Goal: Information Seeking & Learning: Learn about a topic

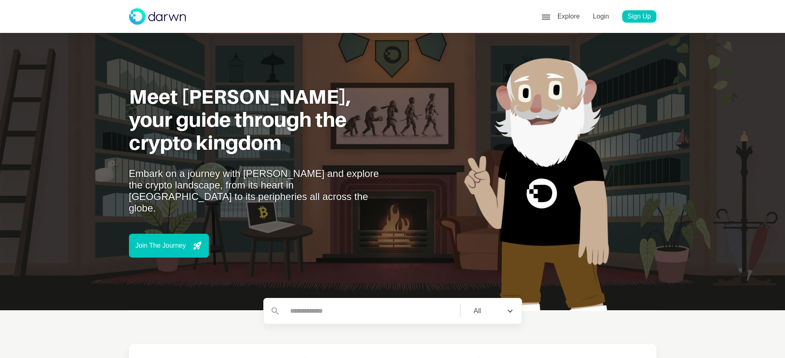
scroll to position [549, 0]
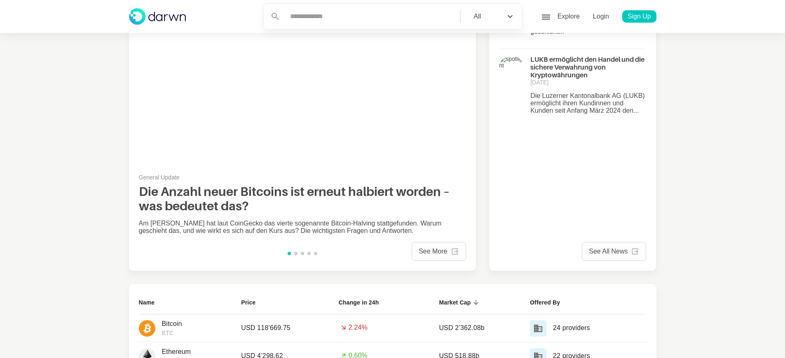
click at [597, 51] on div "face6 Profile" at bounding box center [605, 55] width 90 height 13
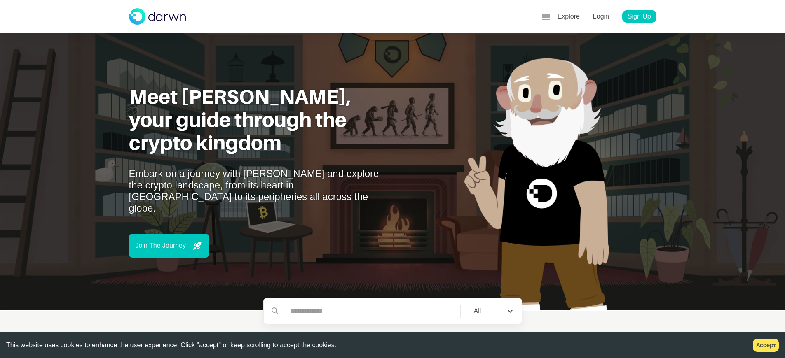
click at [597, 51] on div "face6 Profile" at bounding box center [605, 55] width 90 height 13
click at [772, 346] on button "Accept" at bounding box center [766, 345] width 26 height 13
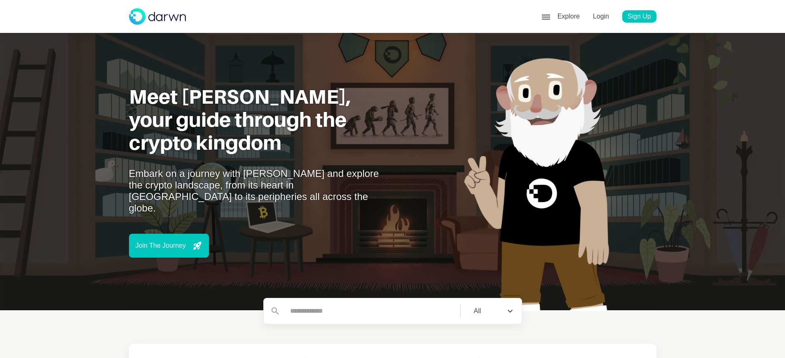
scroll to position [50, 0]
